Goal: Find specific fact: Find contact information

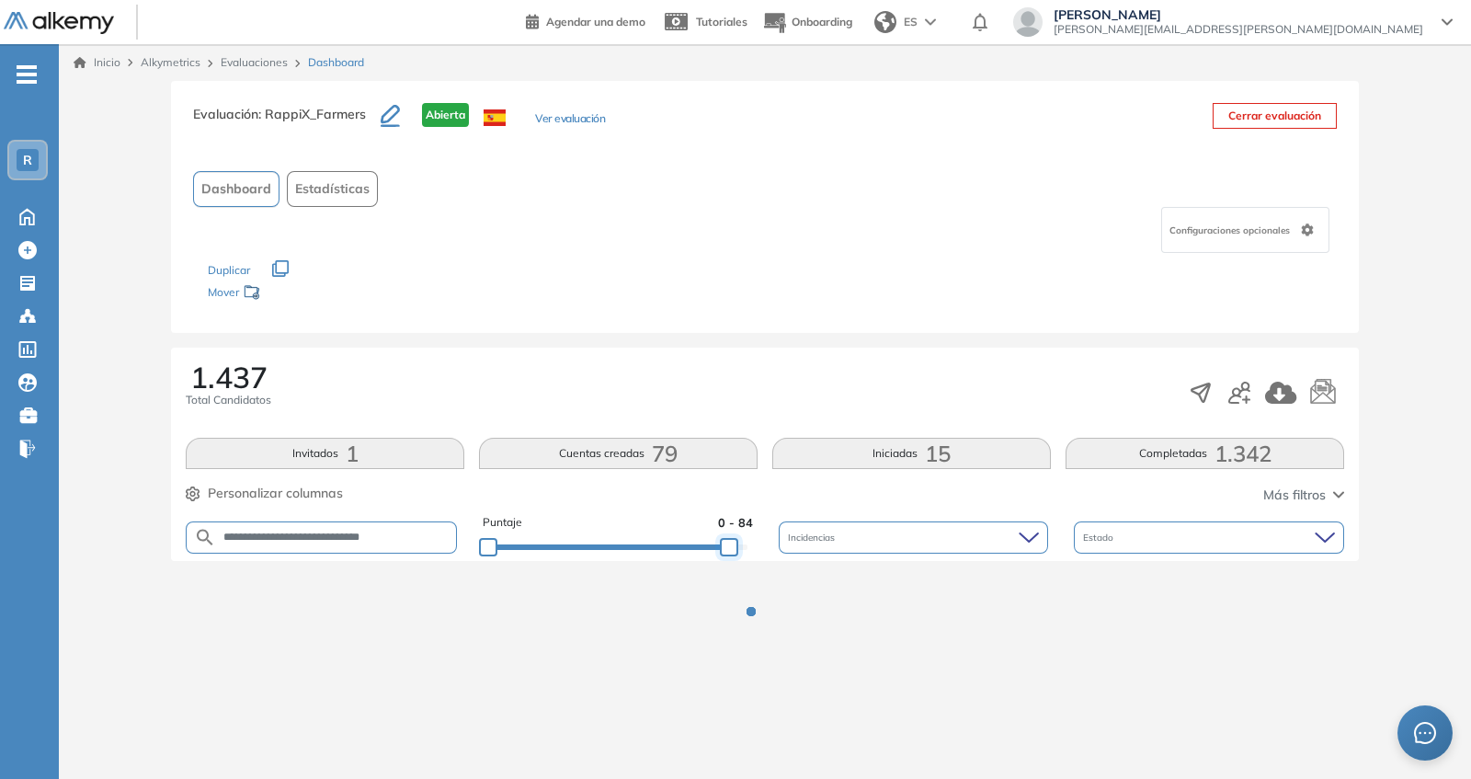
drag, startPoint x: 707, startPoint y: 542, endPoint x: 811, endPoint y: 526, distance: 105.2
click at [802, 535] on div "**********" at bounding box center [765, 537] width 1159 height 47
click at [713, 281] on div "Los siguientes tests ya no están disponibles o tienen una nueva versión Revisa …" at bounding box center [765, 282] width 1114 height 58
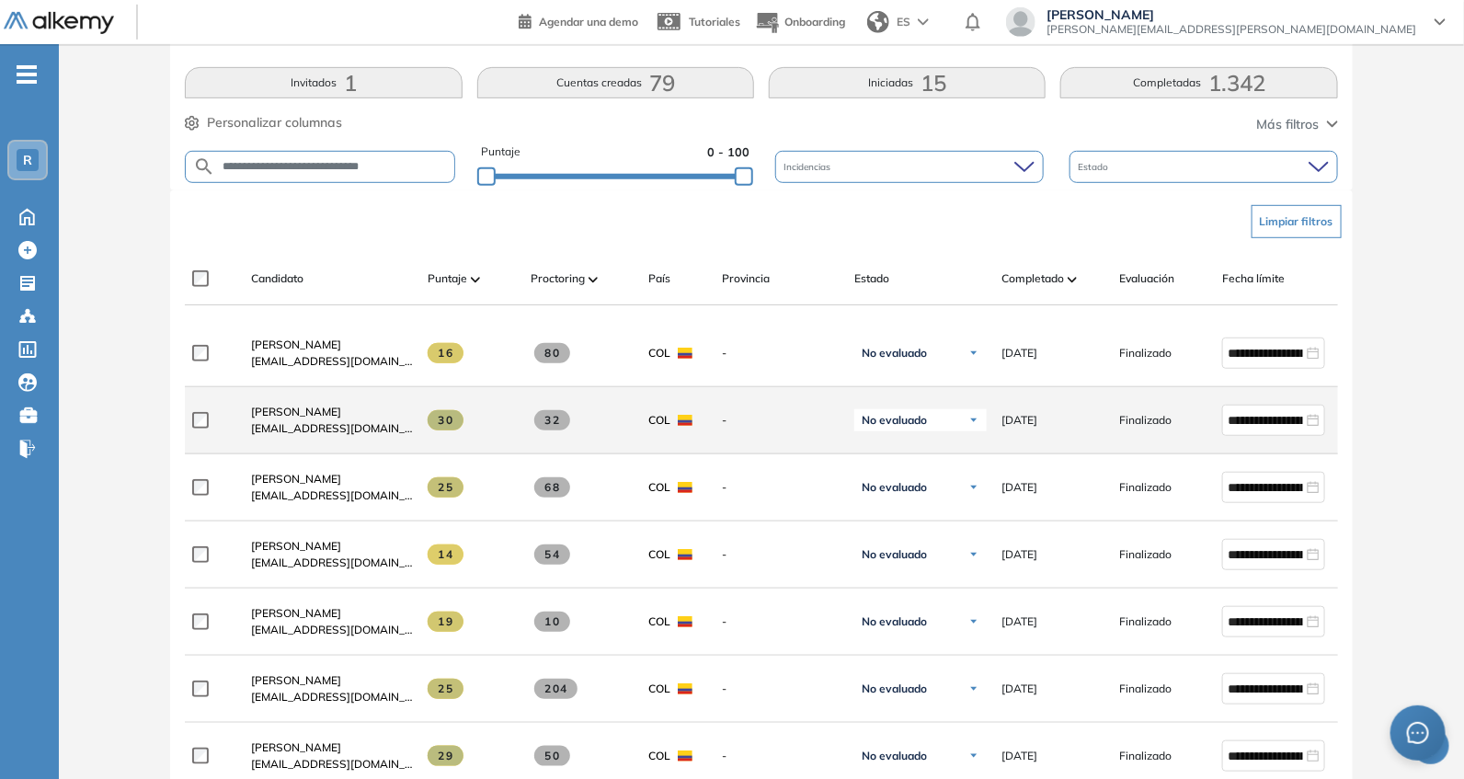
scroll to position [536, 0]
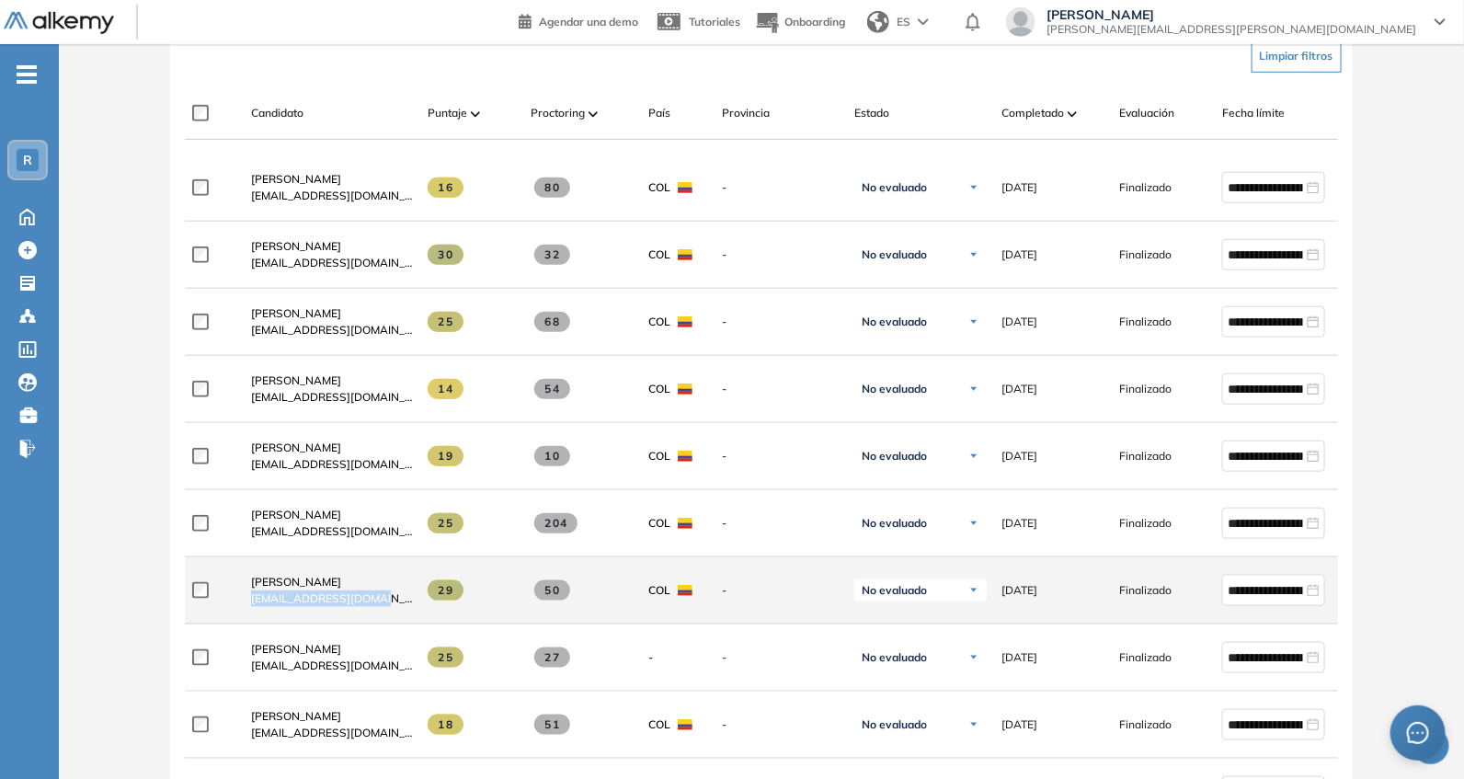
drag, startPoint x: 268, startPoint y: 610, endPoint x: 401, endPoint y: 617, distance: 132.6
click at [401, 617] on div "[PERSON_NAME] [EMAIL_ADDRESS][DOMAIN_NAME]" at bounding box center [324, 590] width 177 height 63
copy span "[EMAIL_ADDRESS][DOMAIN_NAME]"
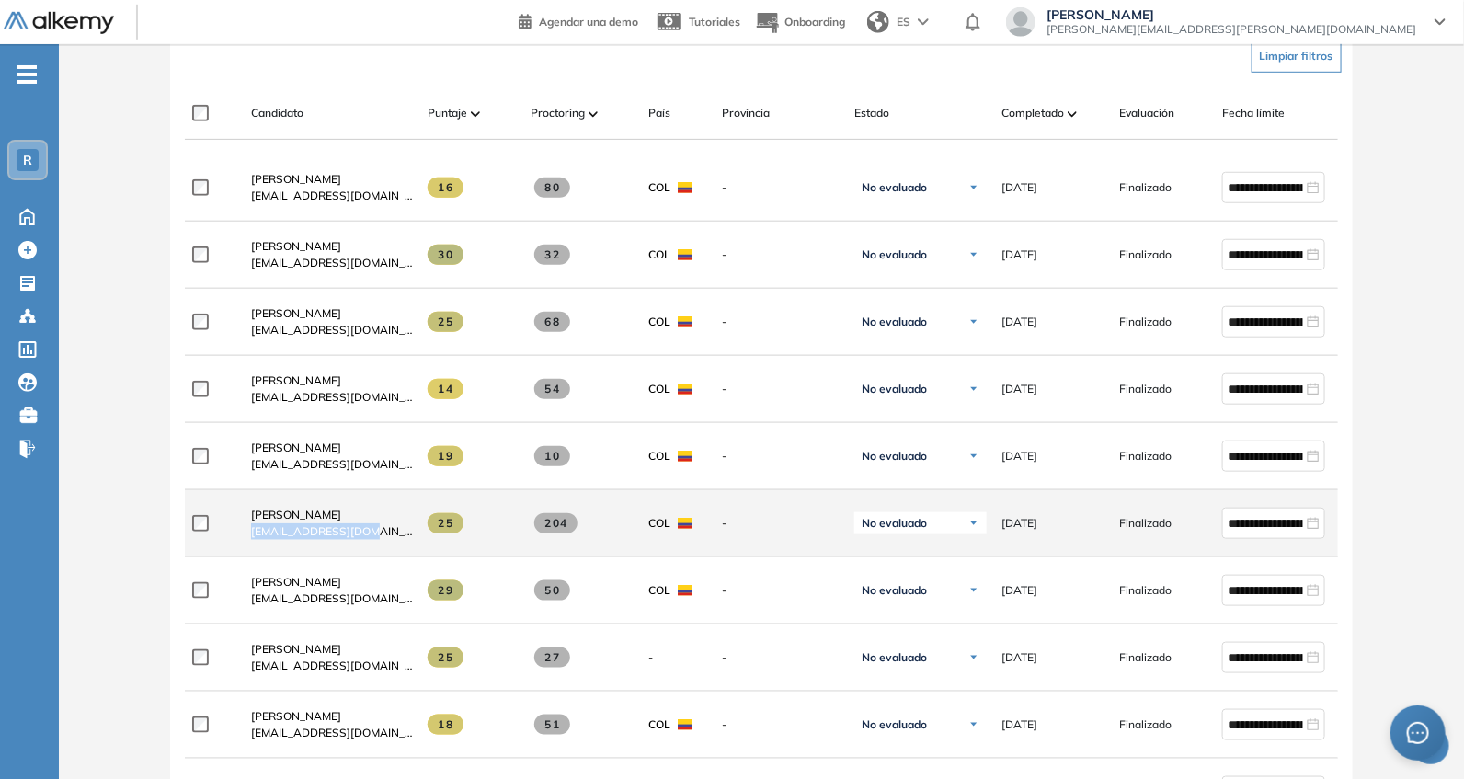
drag, startPoint x: 241, startPoint y: 531, endPoint x: 401, endPoint y: 555, distance: 161.9
click at [401, 554] on div "[PERSON_NAME] [EMAIL_ADDRESS][DOMAIN_NAME]" at bounding box center [324, 523] width 177 height 63
copy span "[EMAIL_ADDRESS][DOMAIN_NAME]"
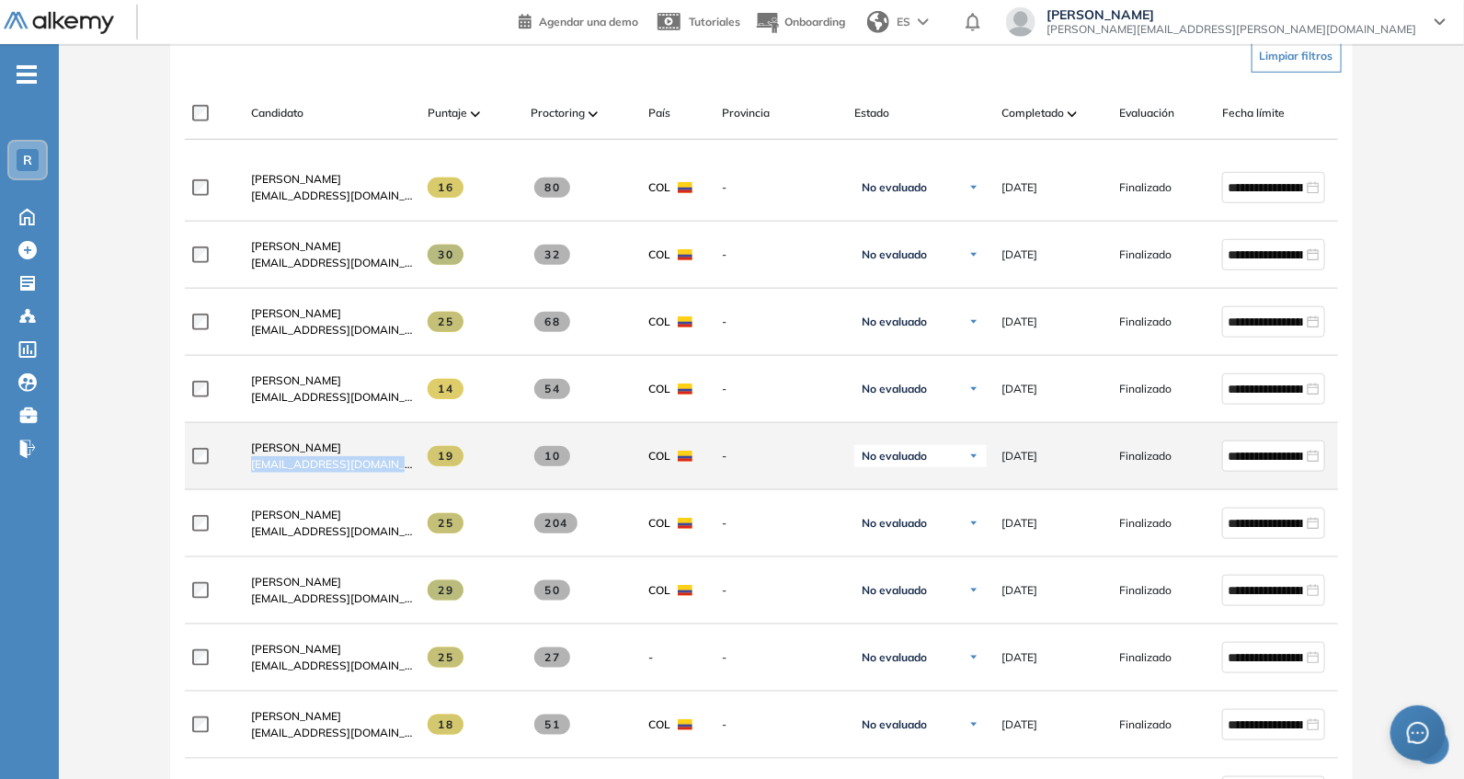
drag, startPoint x: 244, startPoint y: 468, endPoint x: 416, endPoint y: 478, distance: 172.2
click at [417, 478] on div "**********" at bounding box center [803, 456] width 1236 height 67
copy div "[EMAIL_ADDRESS][DOMAIN_NAME]"
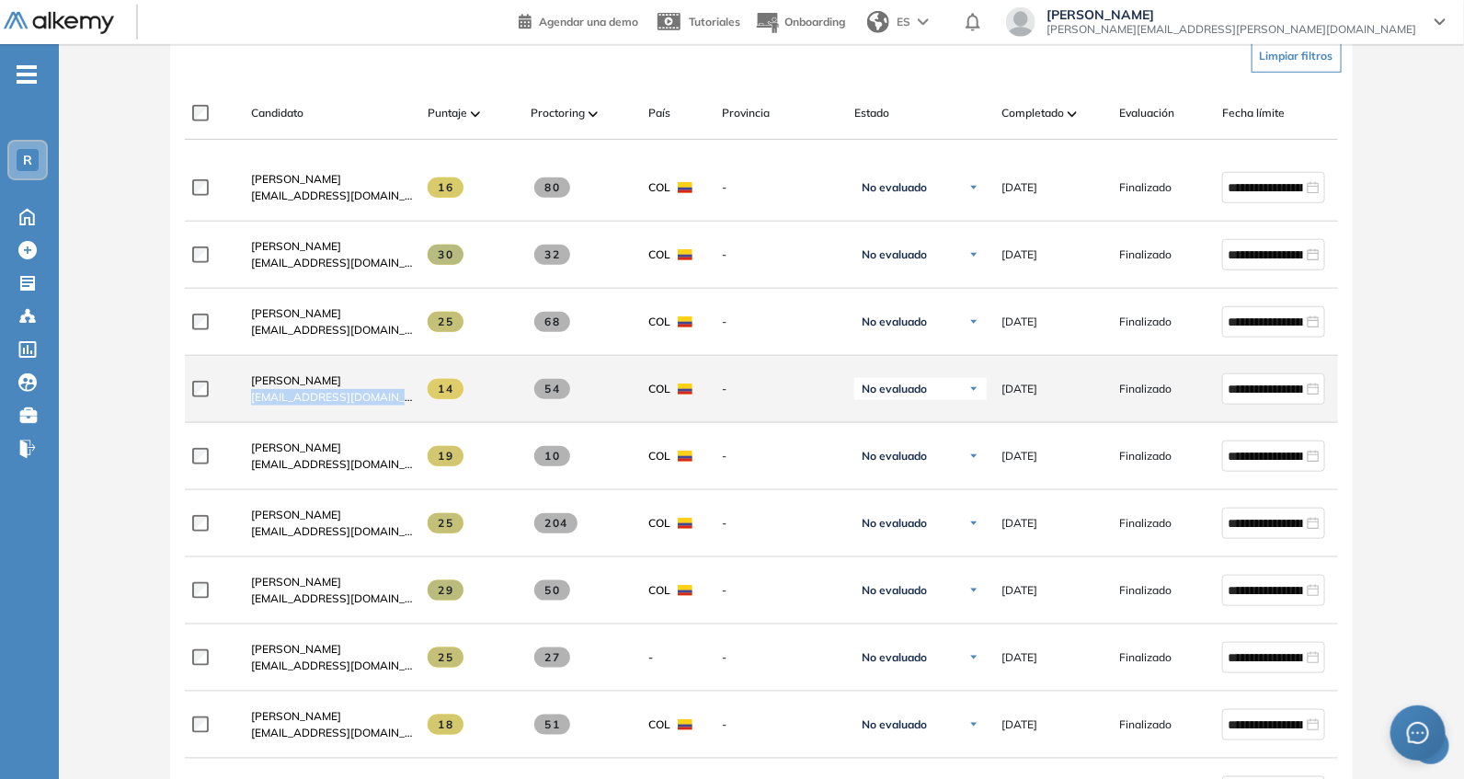
drag, startPoint x: 248, startPoint y: 406, endPoint x: 400, endPoint y: 420, distance: 152.3
click at [400, 420] on div "[PERSON_NAME] [EMAIL_ADDRESS][DOMAIN_NAME]" at bounding box center [324, 389] width 177 height 63
copy span "[EMAIL_ADDRESS][DOMAIN_NAME]"
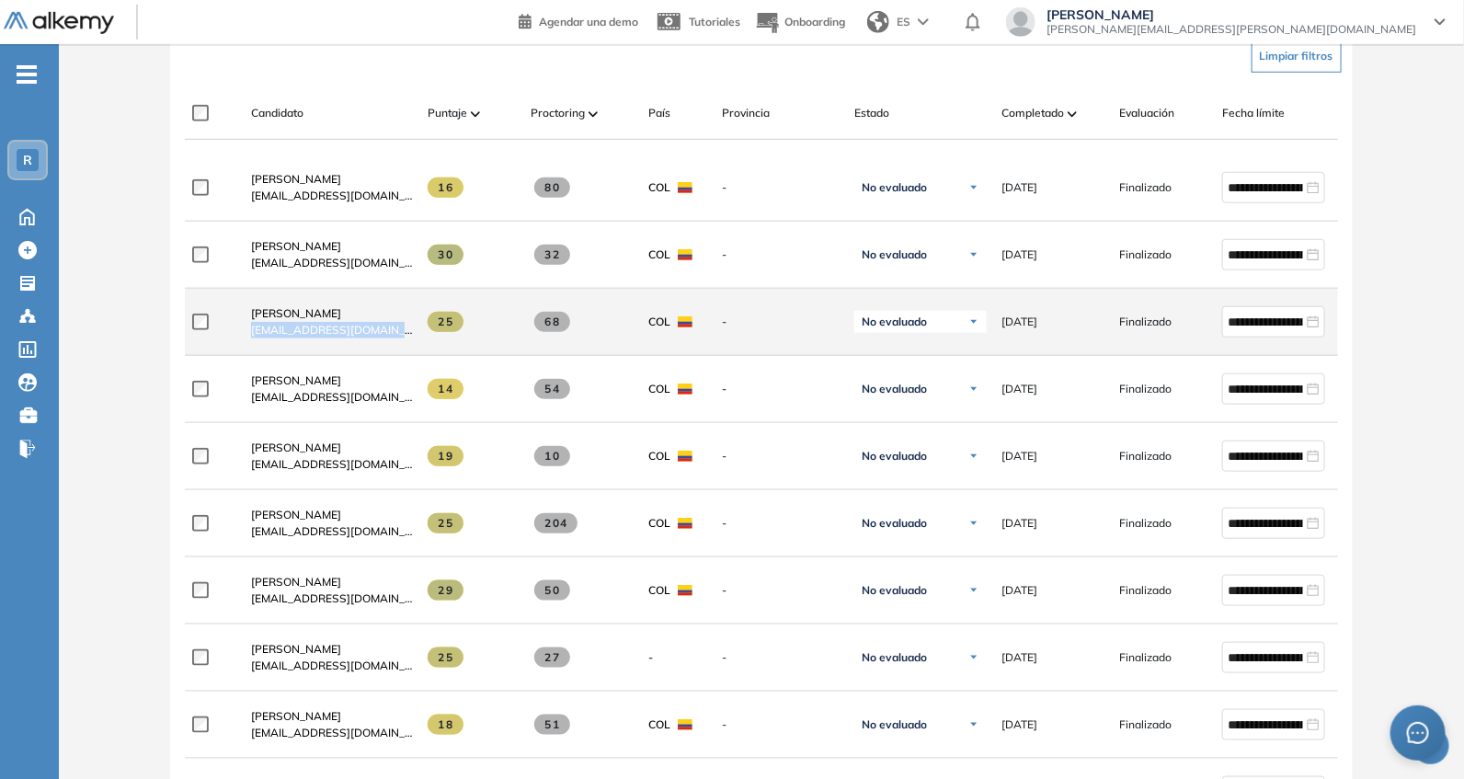
drag, startPoint x: 245, startPoint y: 337, endPoint x: 407, endPoint y: 352, distance: 163.5
click at [407, 352] on div "[PERSON_NAME] [EMAIL_ADDRESS][DOMAIN_NAME]" at bounding box center [324, 322] width 177 height 63
copy span "[EMAIL_ADDRESS][DOMAIN_NAME]"
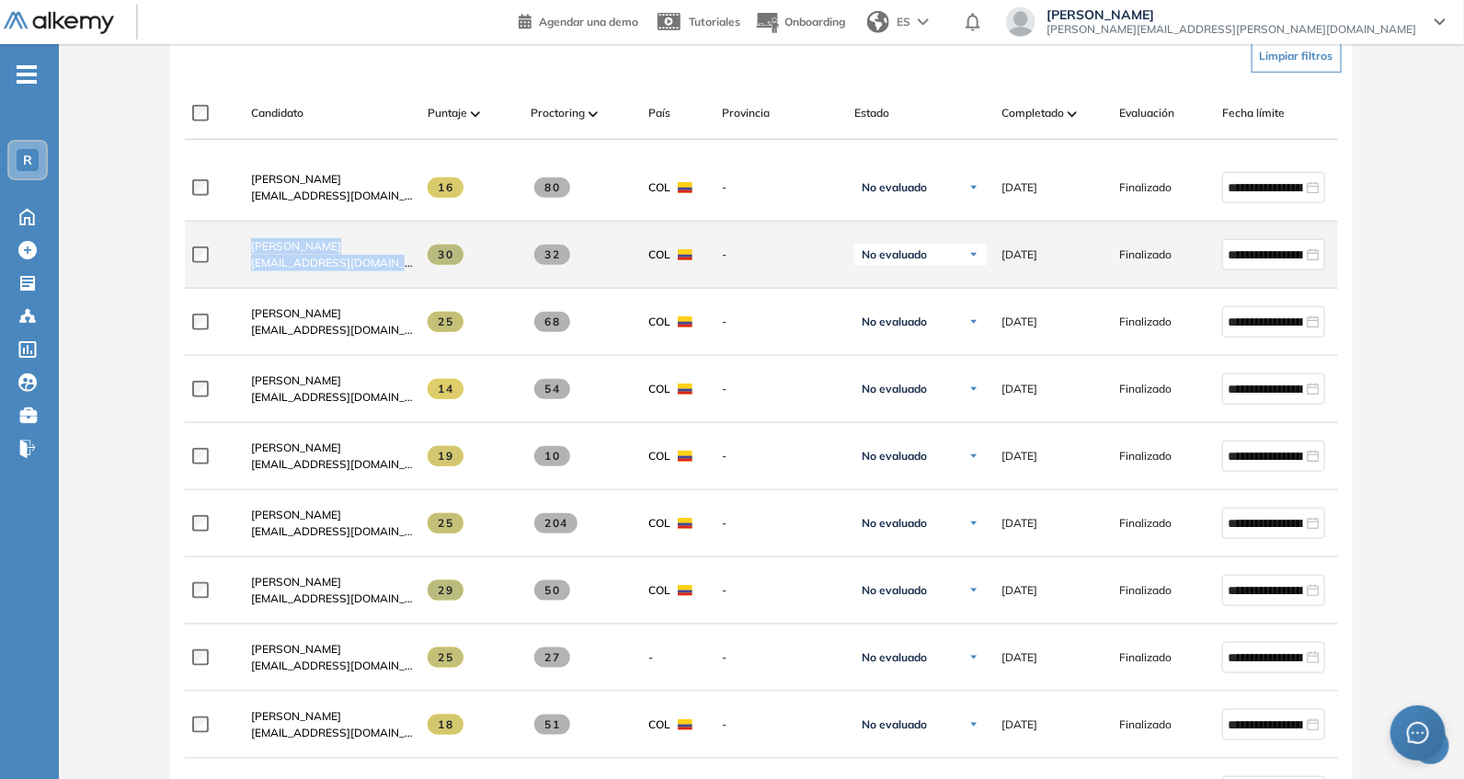
drag, startPoint x: 234, startPoint y: 281, endPoint x: 409, endPoint y: 287, distance: 175.7
click at [409, 287] on div "**********" at bounding box center [803, 255] width 1236 height 67
click at [222, 235] on div "**********" at bounding box center [803, 255] width 1236 height 67
drag, startPoint x: 245, startPoint y: 265, endPoint x: 420, endPoint y: 280, distance: 175.4
click at [420, 280] on div "**********" at bounding box center [803, 255] width 1236 height 67
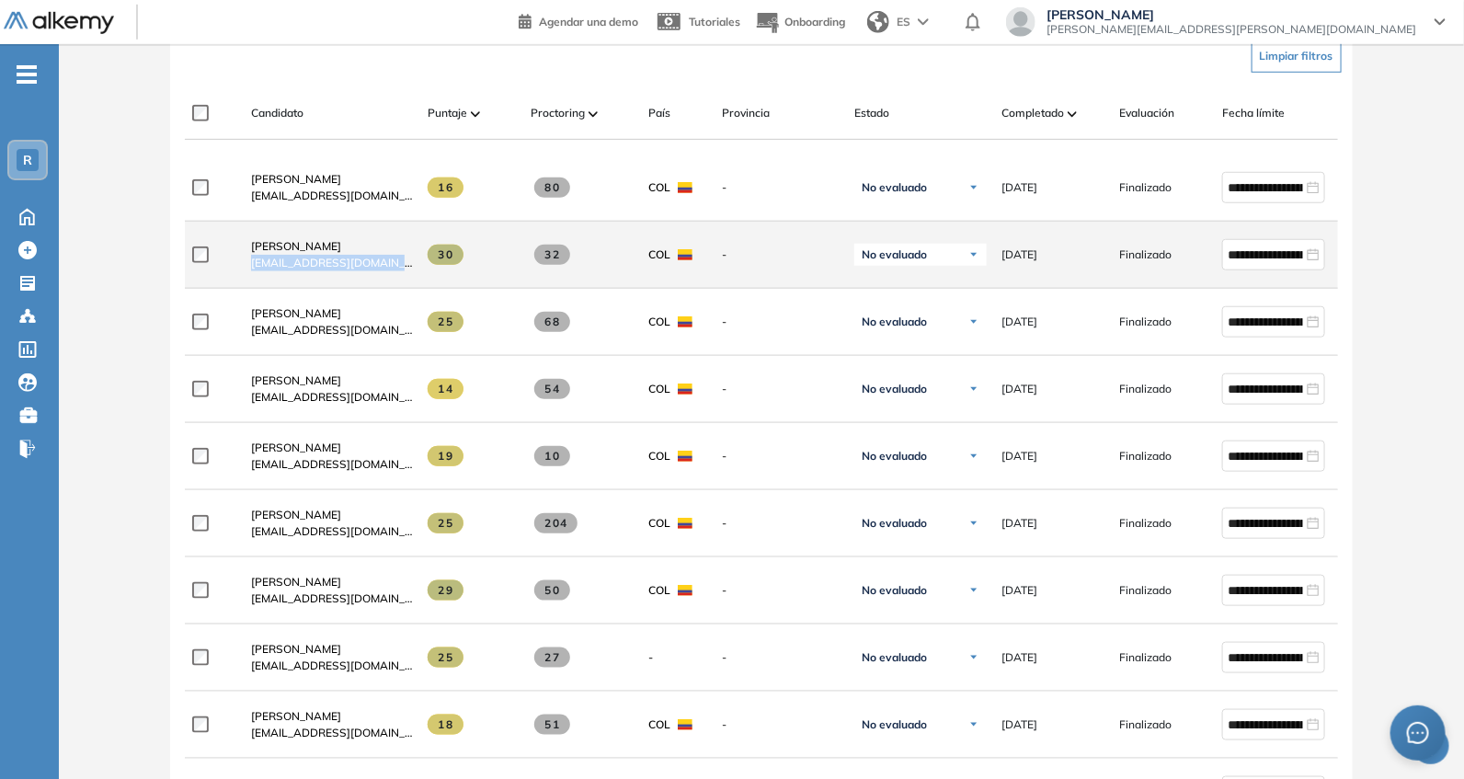
copy div "[EMAIL_ADDRESS][DOMAIN_NAME]"
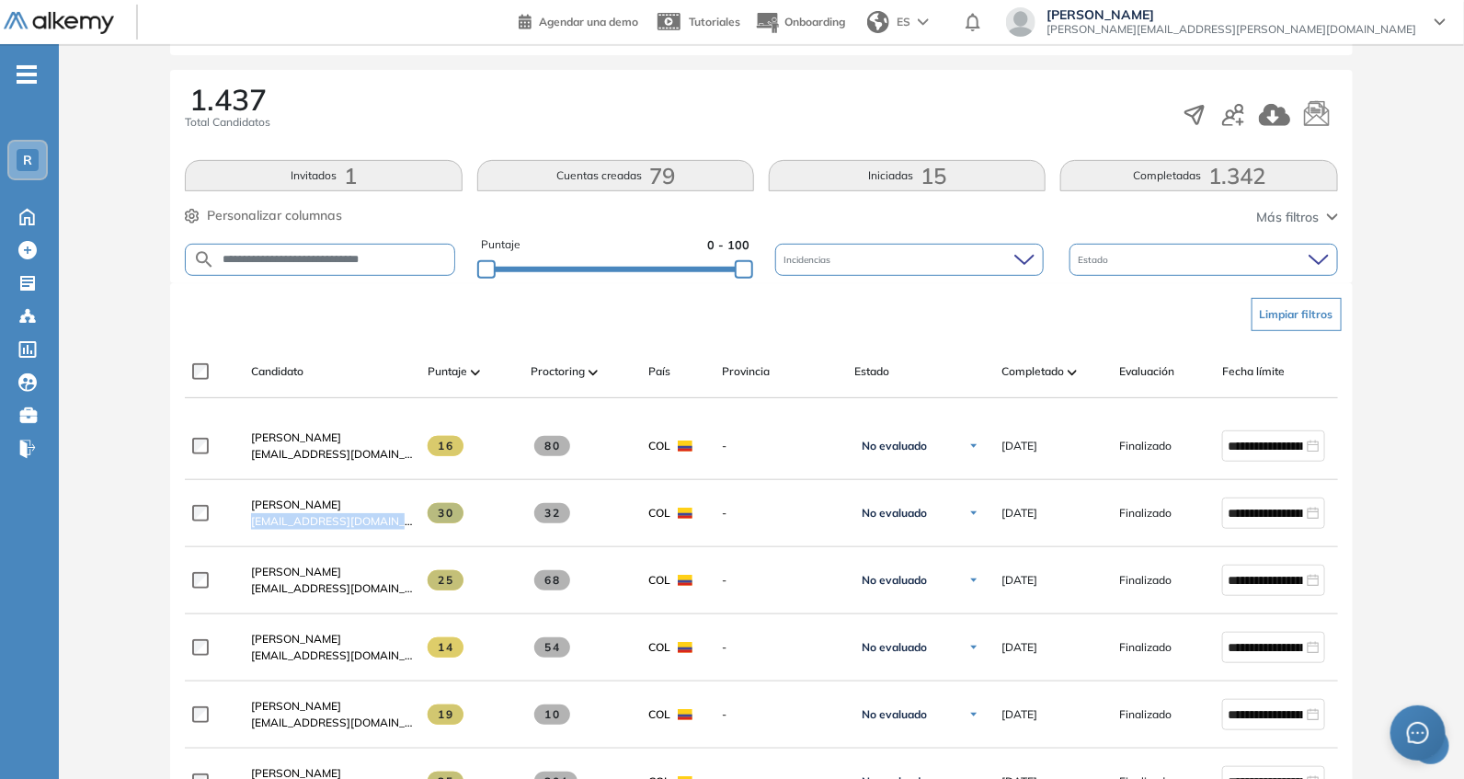
scroll to position [268, 0]
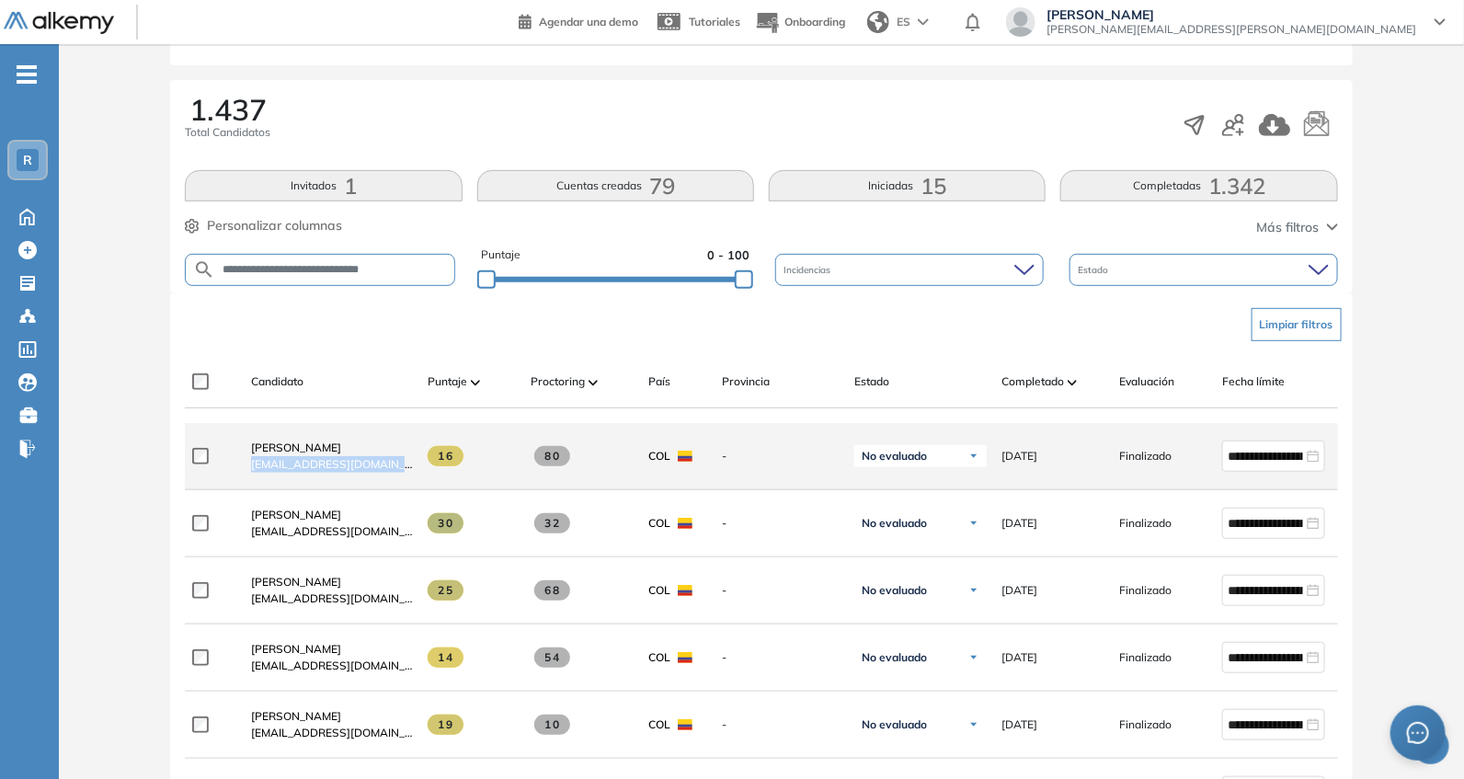
drag, startPoint x: 242, startPoint y: 467, endPoint x: 400, endPoint y: 480, distance: 158.7
click at [411, 480] on div "[PERSON_NAME] [EMAIL_ADDRESS][DOMAIN_NAME]" at bounding box center [324, 456] width 177 height 63
copy span "sacuervo@universidadmayor.e"
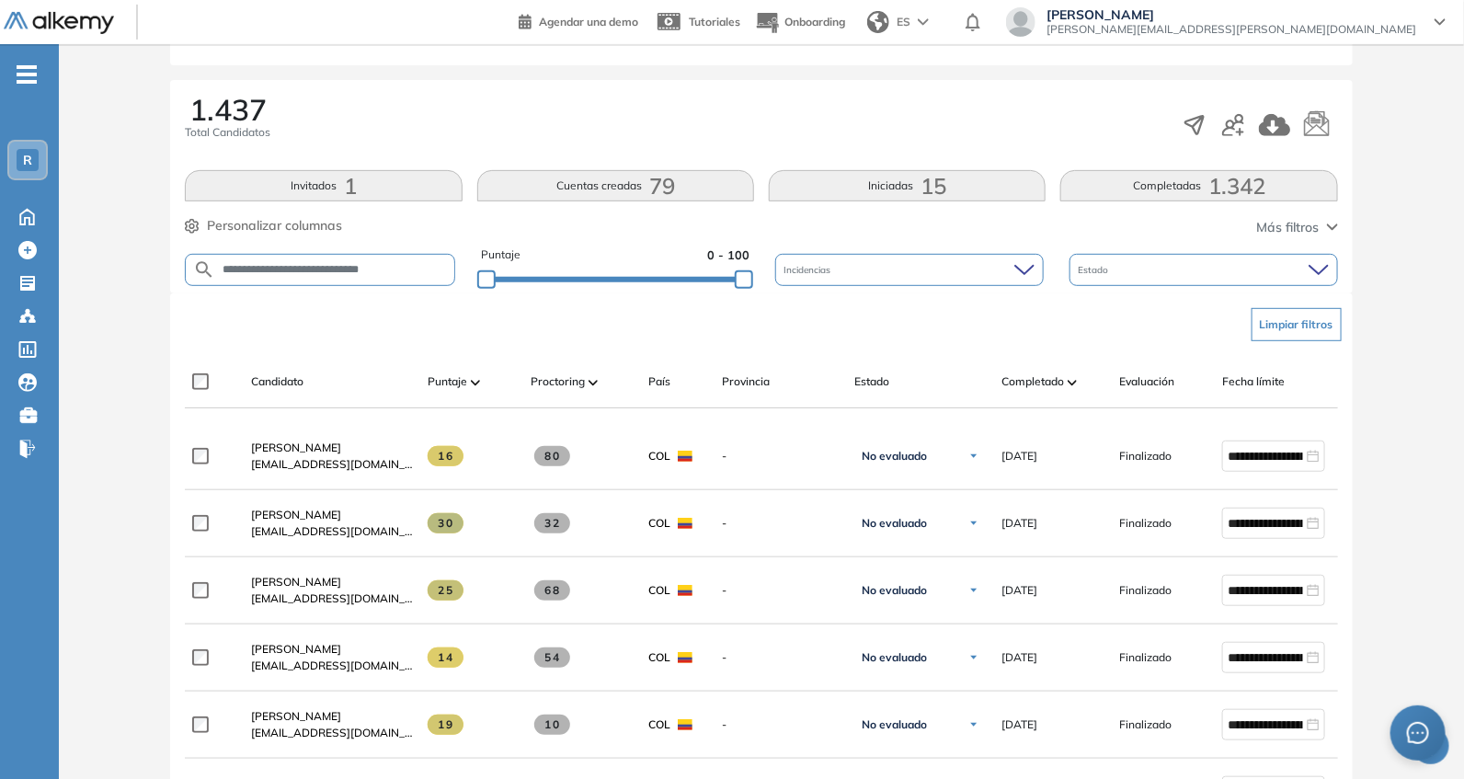
click at [455, 315] on div "Limpiar filtros" at bounding box center [764, 324] width 1152 height 55
click at [690, 282] on div "Puntaje 0 - 100" at bounding box center [615, 269] width 268 height 47
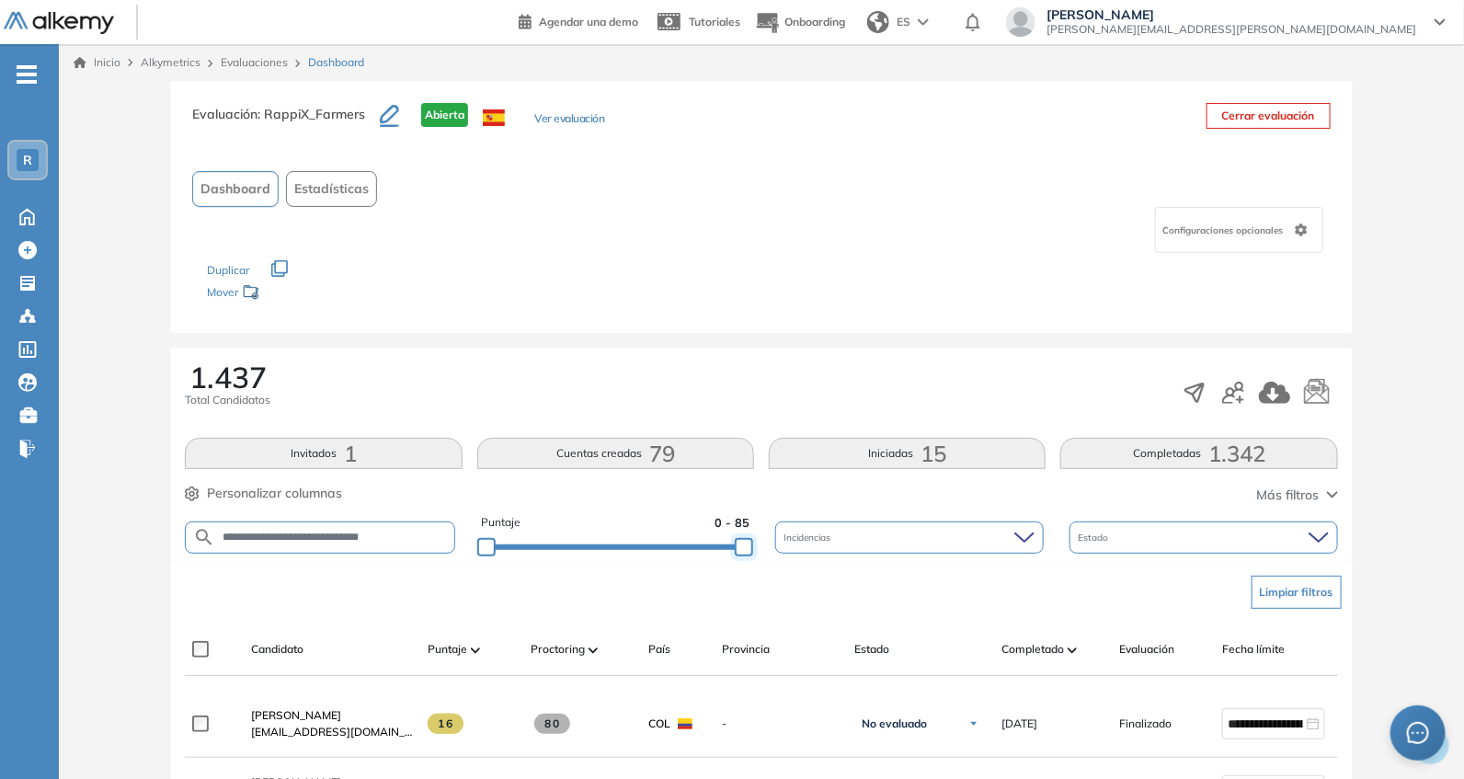
drag, startPoint x: 717, startPoint y: 554, endPoint x: 785, endPoint y: 488, distance: 94.3
click at [841, 558] on div "**********" at bounding box center [761, 537] width 1152 height 47
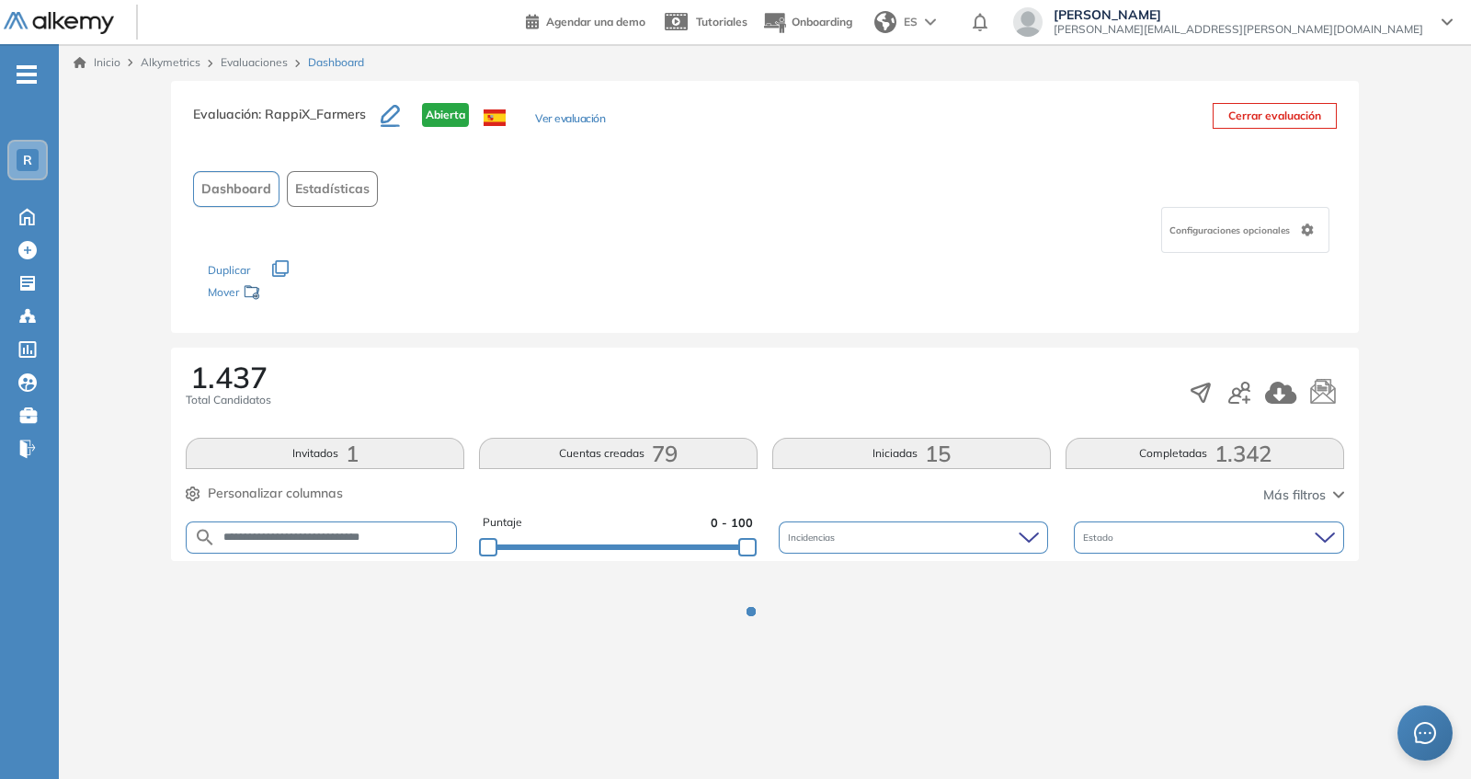
click at [633, 247] on div "Configuraciones opcionales" at bounding box center [765, 230] width 1144 height 46
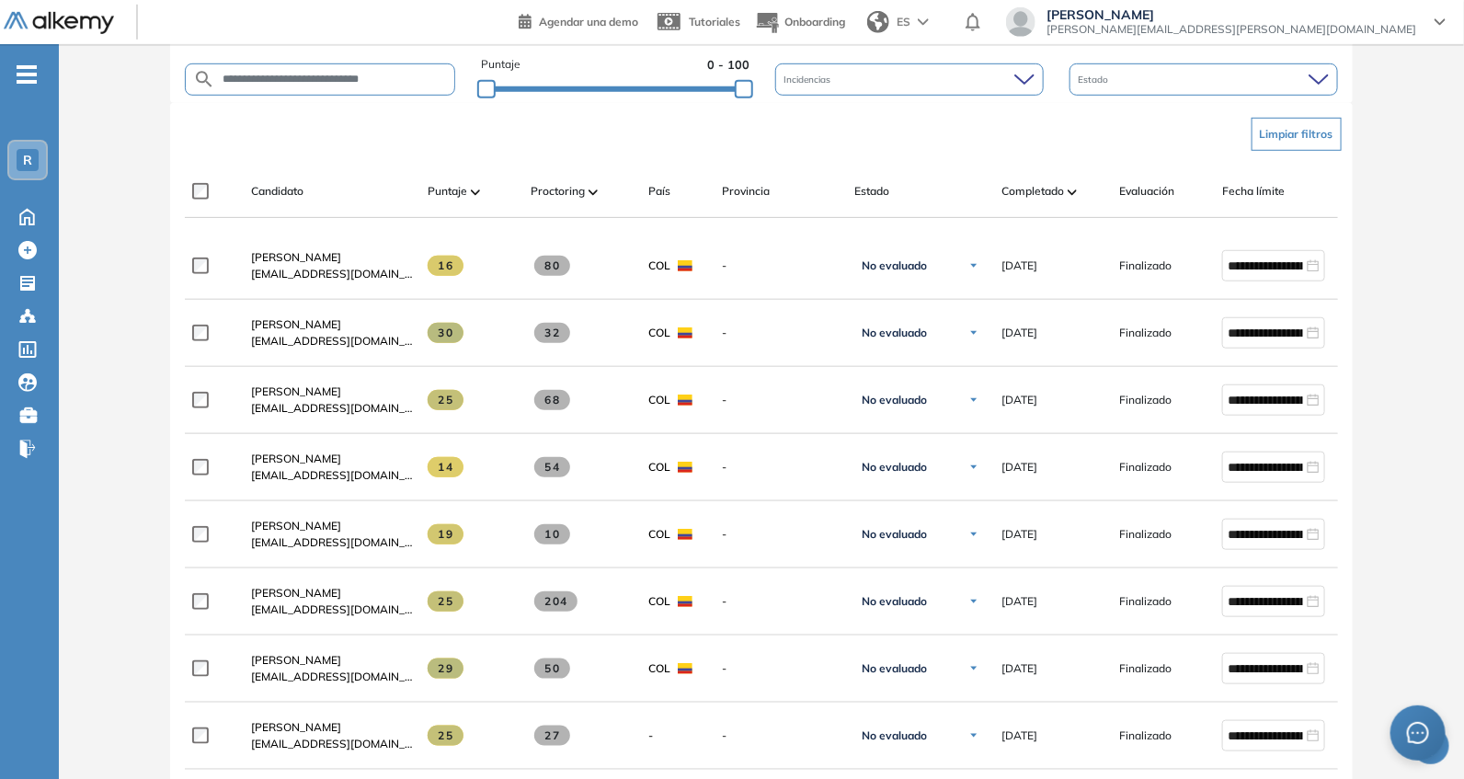
scroll to position [536, 0]
